Goal: Transaction & Acquisition: Subscribe to service/newsletter

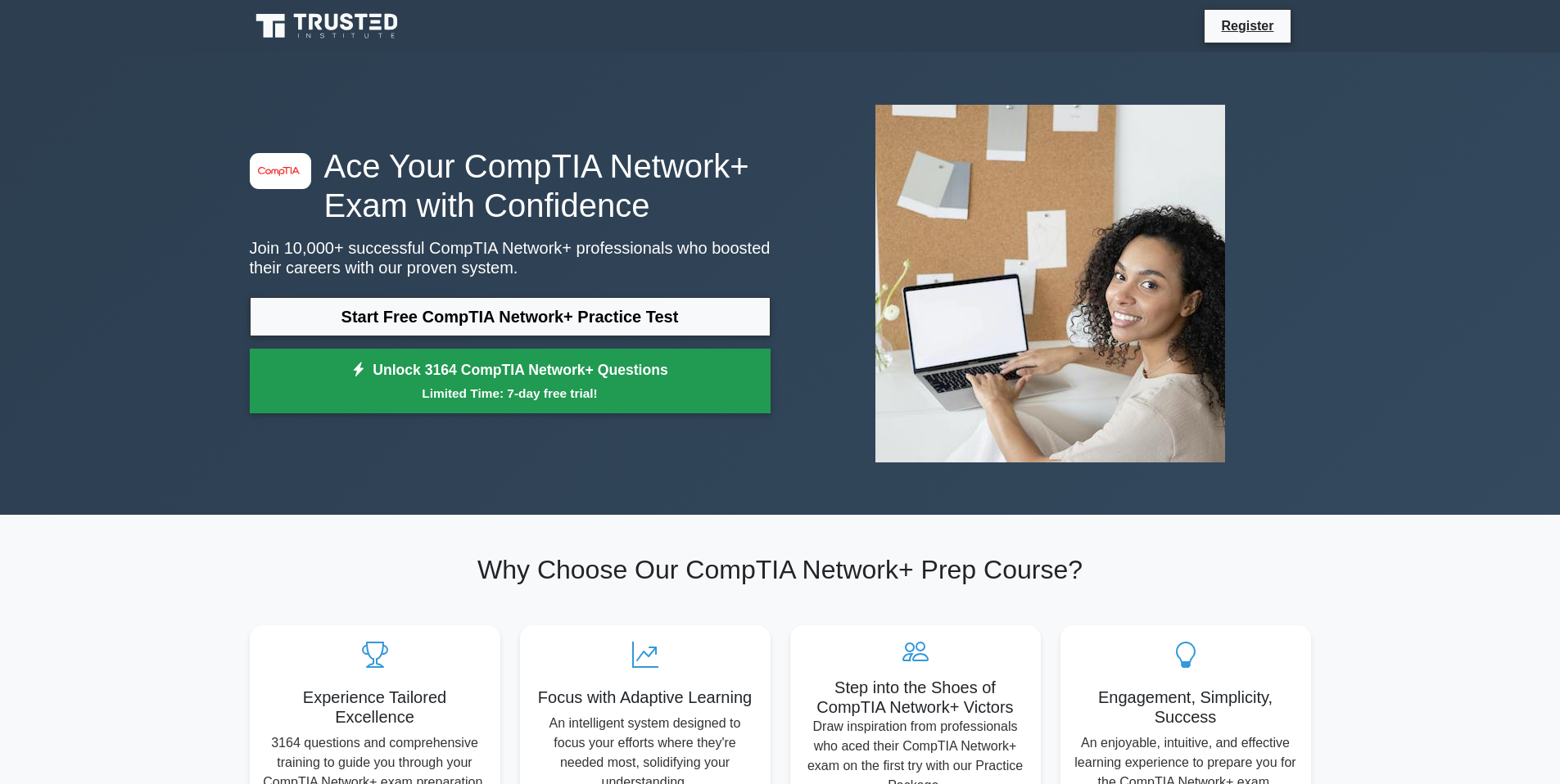
click at [561, 396] on small "Limited Time: 7-day free trial!" at bounding box center [511, 393] width 480 height 19
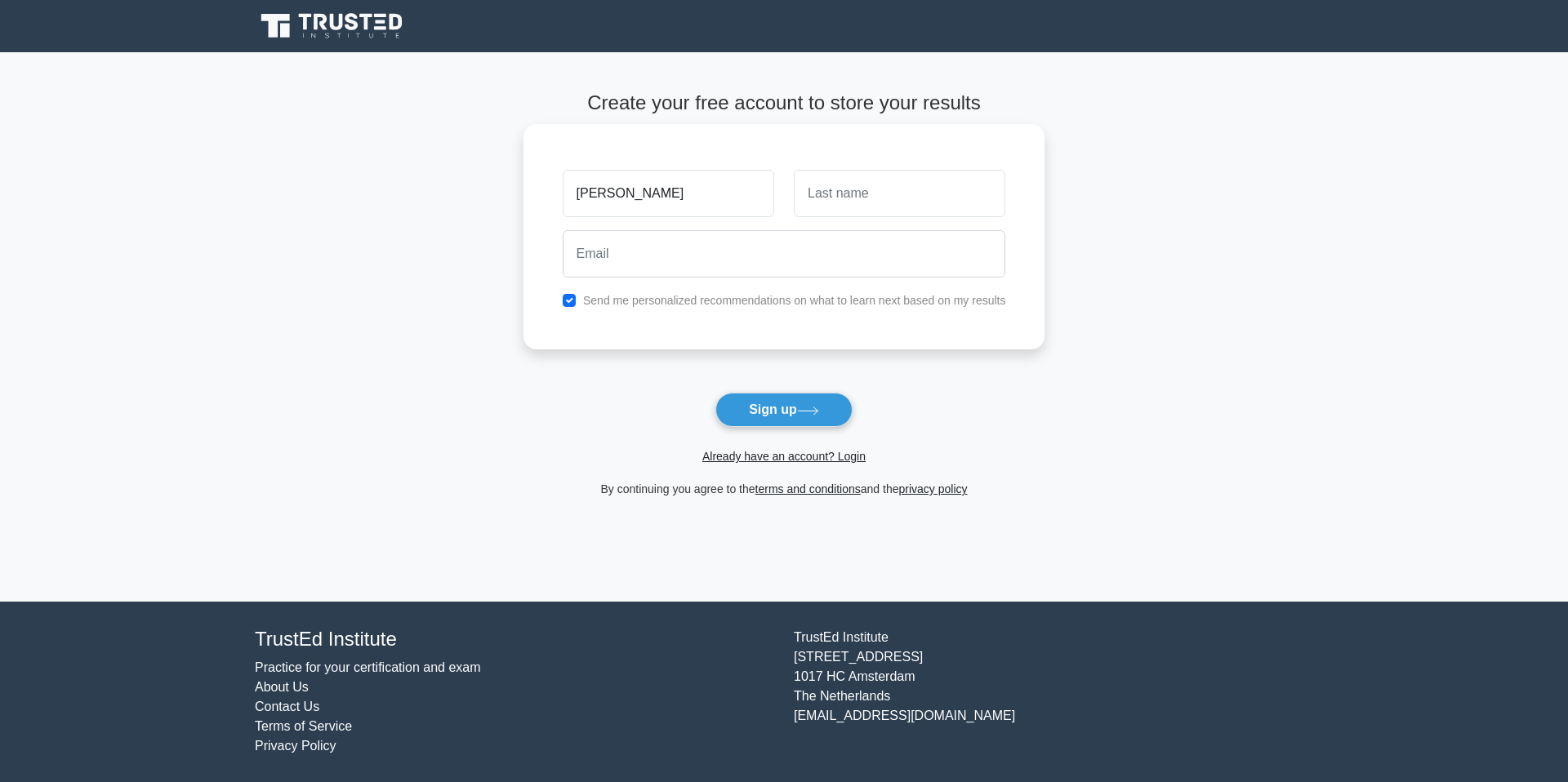
type input "WSUL"
click at [810, 251] on input "email" at bounding box center [784, 254] width 443 height 47
type input "[EMAIL_ADDRESS][DOMAIN_NAME]"
click at [795, 417] on button "Sign up" at bounding box center [783, 410] width 137 height 34
